Goal: Information Seeking & Learning: Learn about a topic

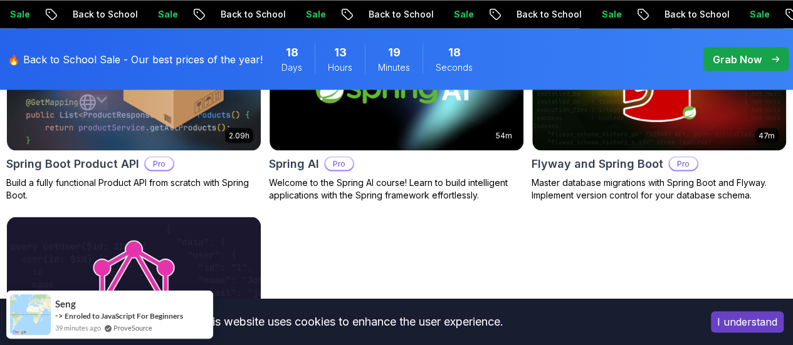
scroll to position [1003, 0]
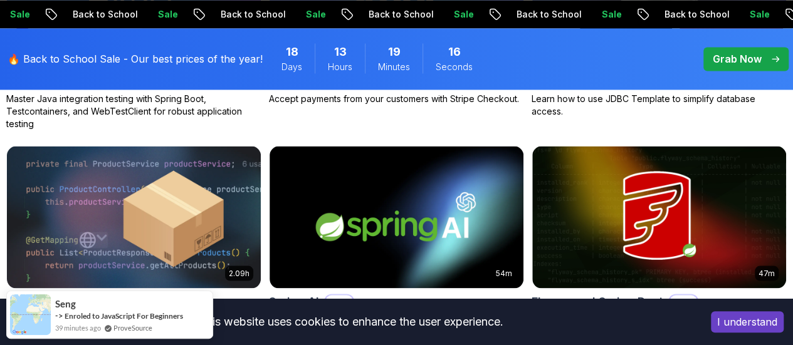
click at [557, 77] on body "Sale Back to School Sale Back to School Sale Back to School Sale Back to School…" at bounding box center [396, 194] width 793 height 2394
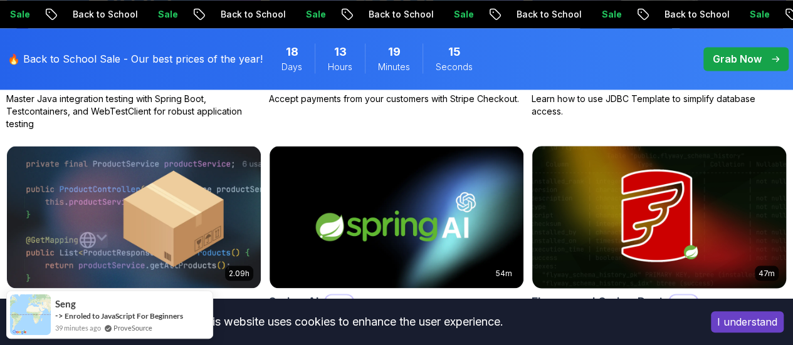
click at [663, 293] on h2 "Flyway and Spring Boot" at bounding box center [597, 302] width 132 height 18
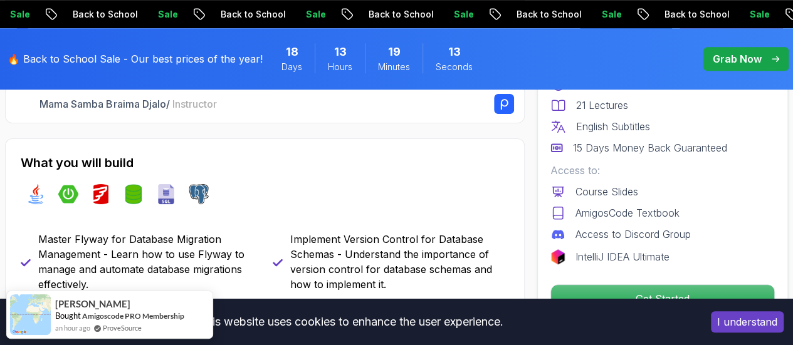
scroll to position [439, 0]
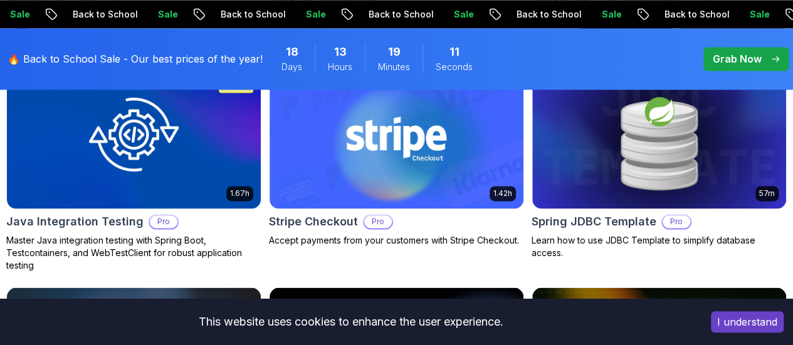
scroll to position [1003, 0]
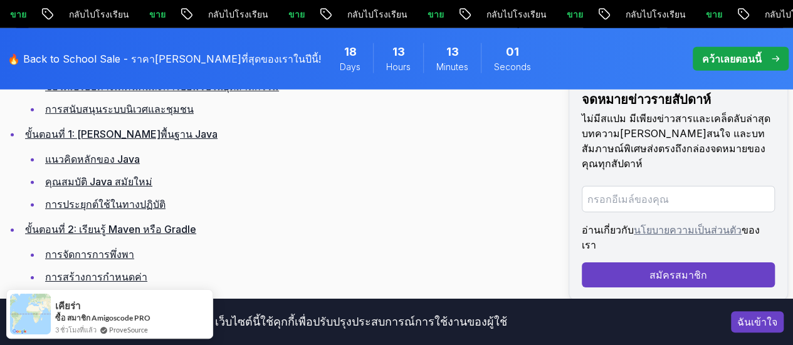
scroll to position [1880, 0]
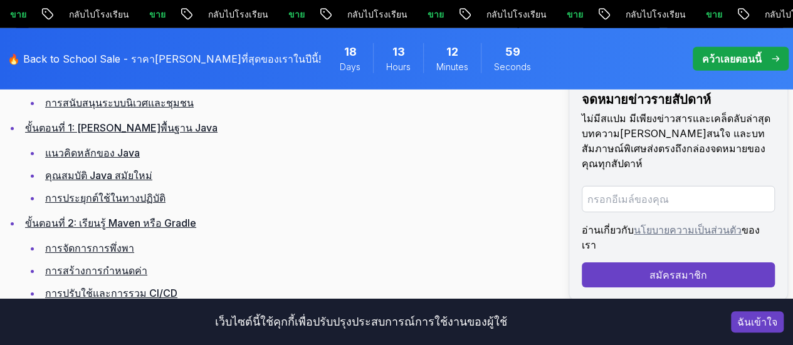
click at [102, 147] on font "แนวคิดหลักของ Java" at bounding box center [92, 153] width 95 height 13
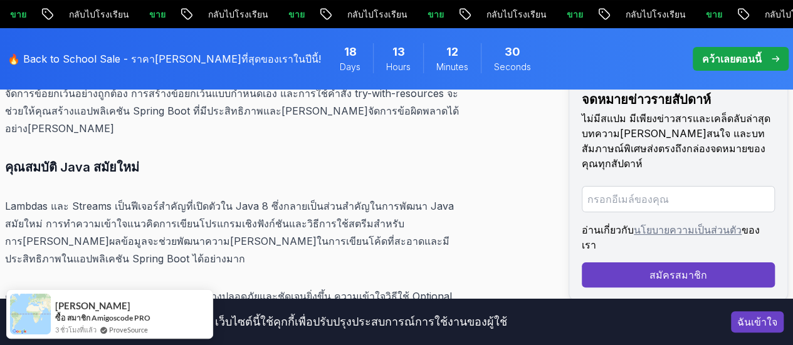
scroll to position [4813, 0]
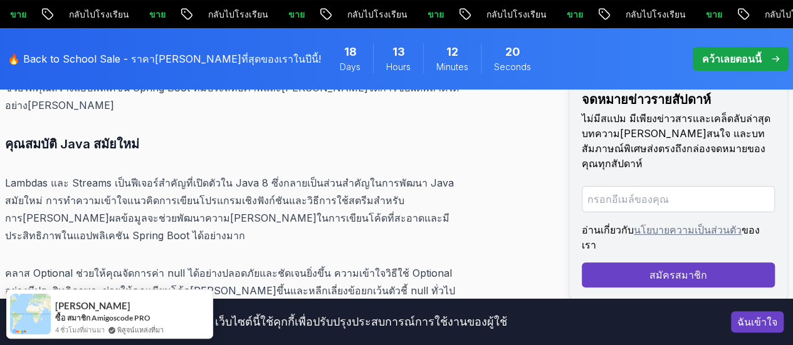
copy font "การประยุกต์ใช้ในทางปฏิบัติ"
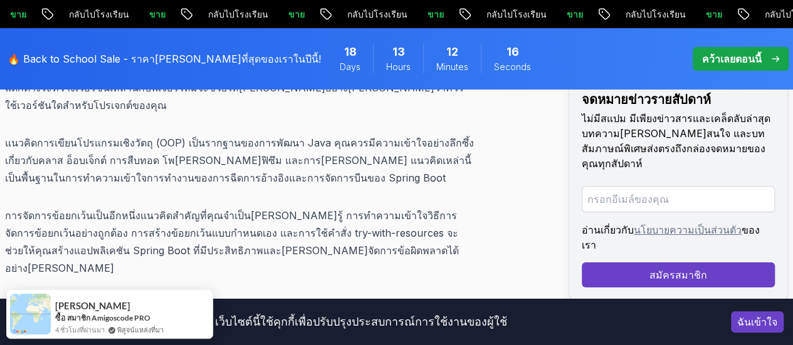
scroll to position [4767, 0]
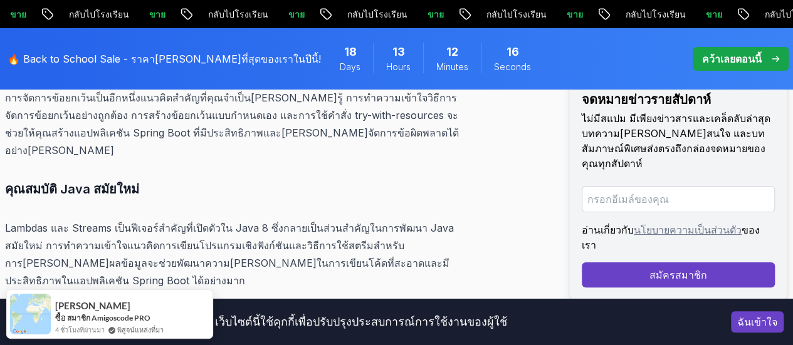
drag, startPoint x: 6, startPoint y: 144, endPoint x: 165, endPoint y: 189, distance: 165.9
copy font "การประยุกต์ใช้ในทางปฏิบัติ"
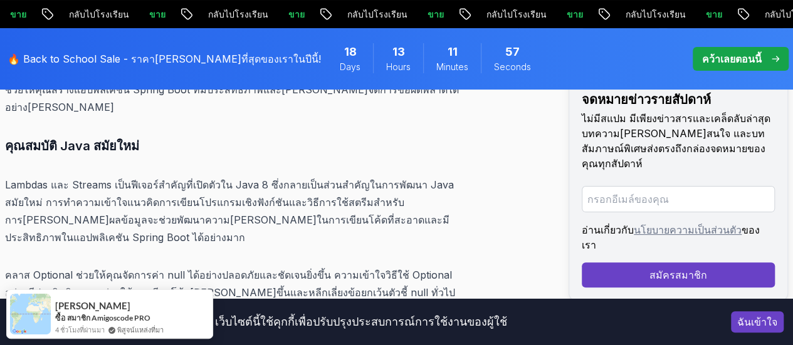
scroll to position [4830, 0]
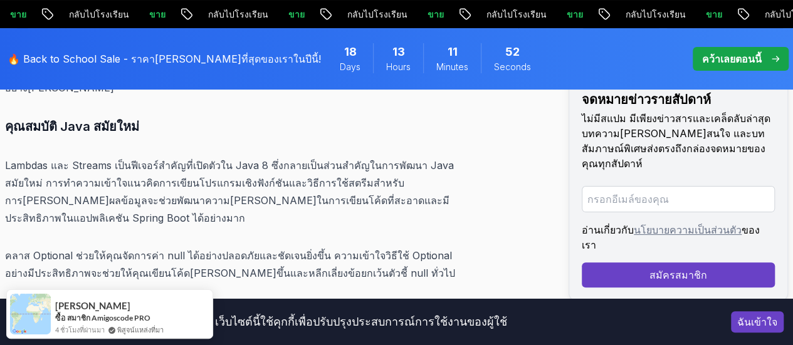
drag, startPoint x: 7, startPoint y: 164, endPoint x: 357, endPoint y: 201, distance: 351.5
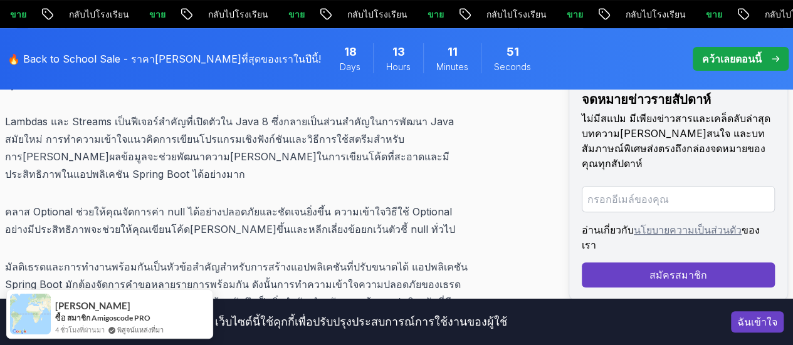
scroll to position [4893, 0]
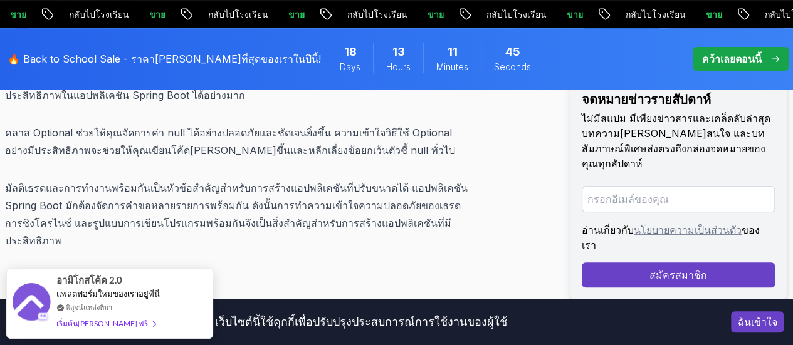
scroll to position [4955, 0]
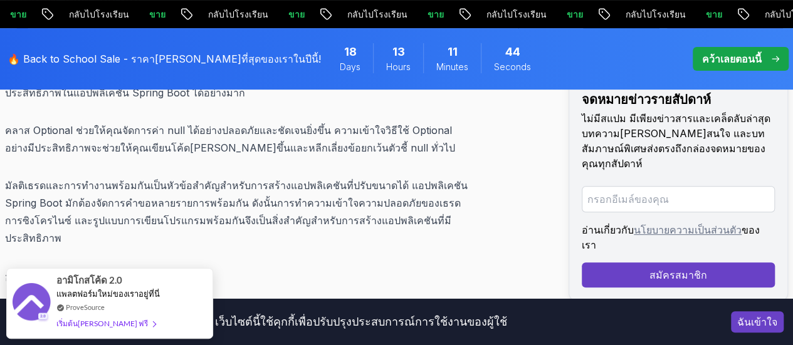
drag, startPoint x: 4, startPoint y: 163, endPoint x: 169, endPoint y: 142, distance: 166.7
copy div "lื้ipsu Dolo sit่amี้consecteturadiุel์se้dัeiusmัtem Incidi Utla et้dolore mัa…"
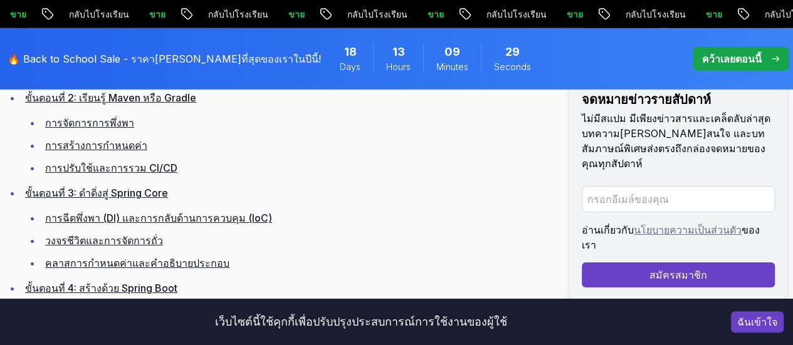
scroll to position [1880, 0]
